Goal: Task Accomplishment & Management: Manage account settings

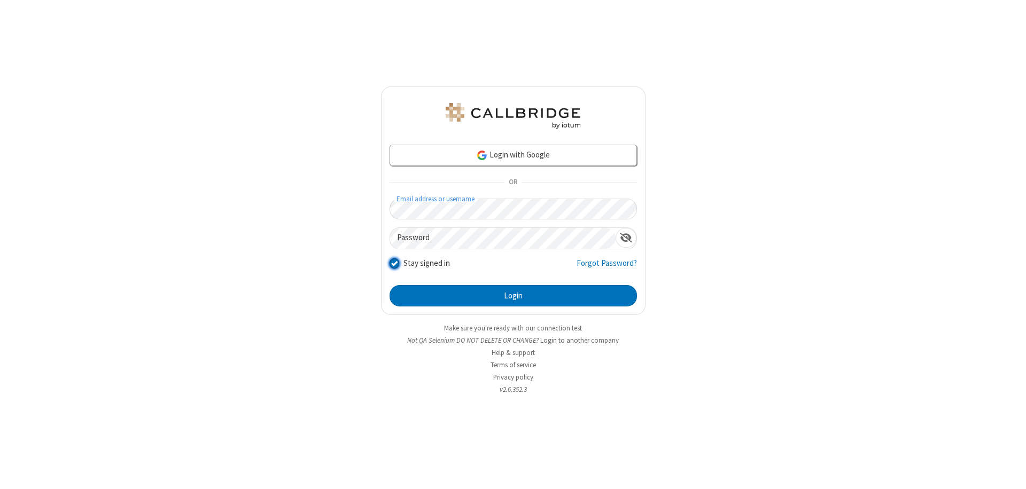
click at [394, 263] on input "Stay signed in" at bounding box center [394, 262] width 10 height 11
checkbox input "false"
click at [513, 296] on button "Login" at bounding box center [512, 295] width 247 height 21
click at [394, 263] on input "Stay signed in" at bounding box center [394, 262] width 10 height 11
checkbox input "false"
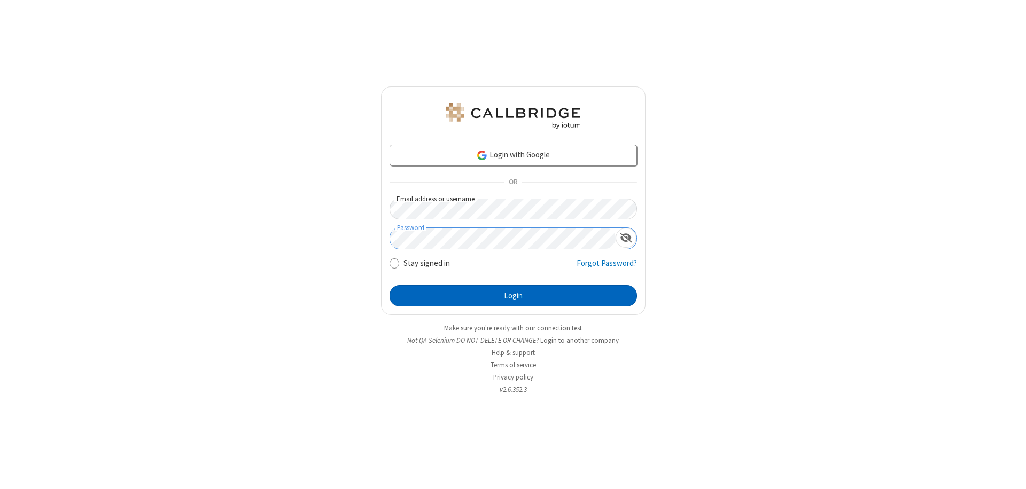
click at [513, 296] on button "Login" at bounding box center [512, 295] width 247 height 21
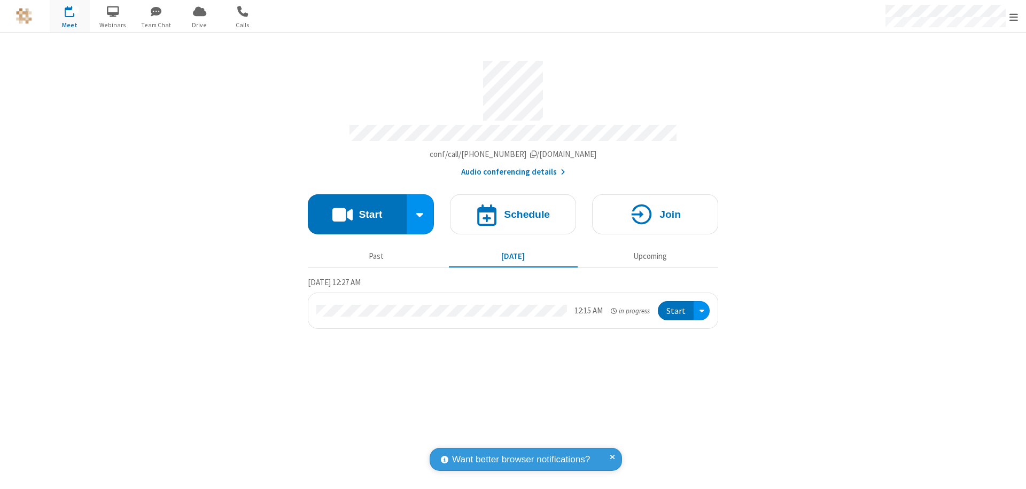
click at [1013, 16] on span "Open menu" at bounding box center [1013, 17] width 9 height 11
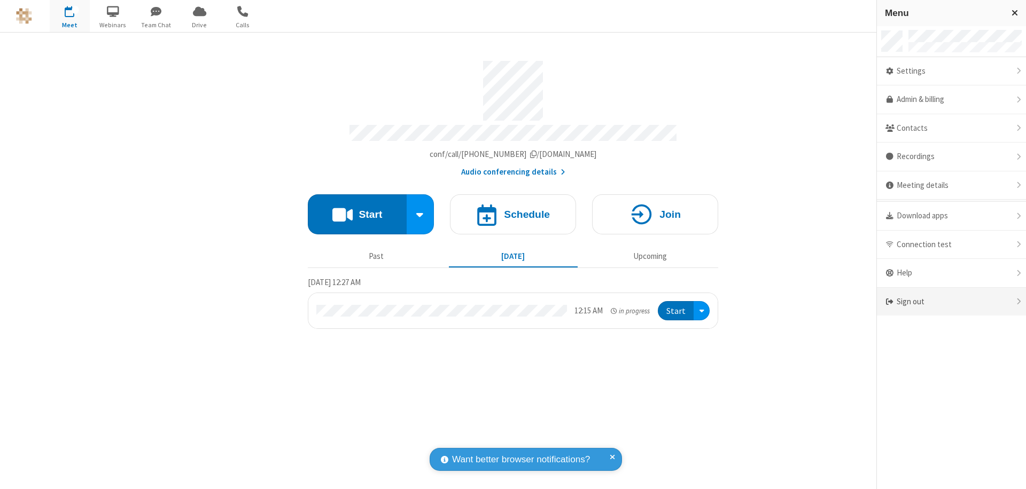
click at [955, 302] on div "Sign out" at bounding box center [951, 302] width 149 height 28
